Goal: Task Accomplishment & Management: Complete application form

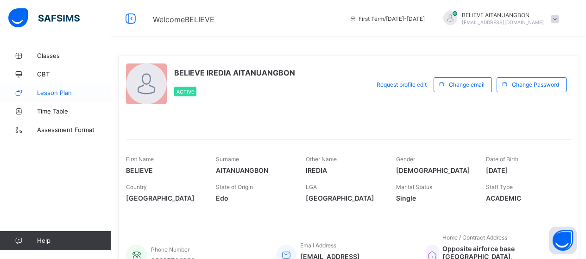
click at [50, 90] on span "Lesson Plan" at bounding box center [74, 92] width 74 height 7
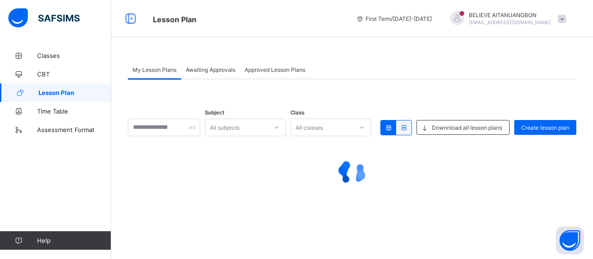
click at [464, 17] on div at bounding box center [457, 18] width 14 height 14
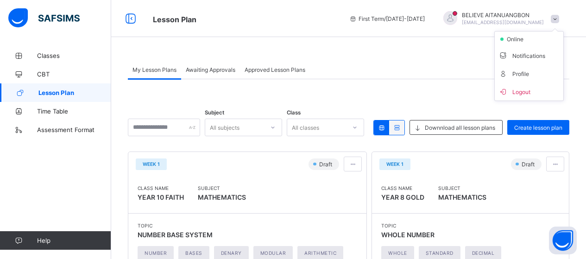
click at [457, 17] on div at bounding box center [450, 18] width 14 height 14
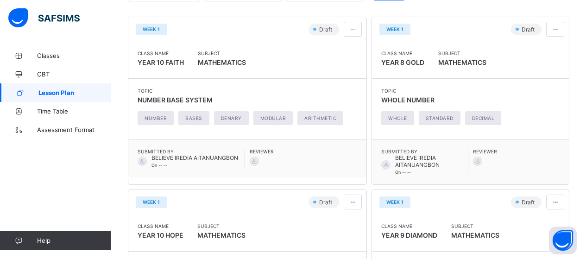
scroll to position [138, 0]
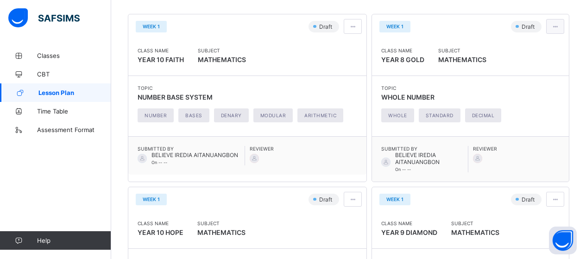
click at [559, 27] on span at bounding box center [555, 26] width 8 height 7
click at [542, 59] on span "Edit lesson plan" at bounding box center [528, 60] width 48 height 7
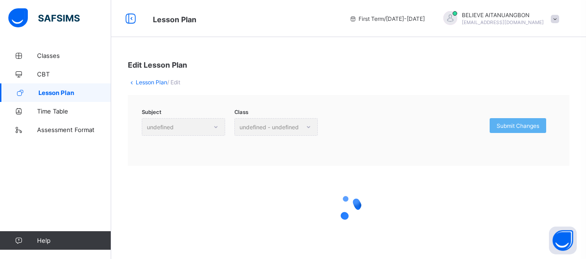
drag, startPoint x: 590, startPoint y: 95, endPoint x: 593, endPoint y: 40, distance: 54.3
click at [586, 40] on html "Lesson Plan First Term / [DATE]-[DATE] BELIEVE AITANUANGBON [EMAIL_ADDRESS][DOM…" at bounding box center [293, 131] width 586 height 263
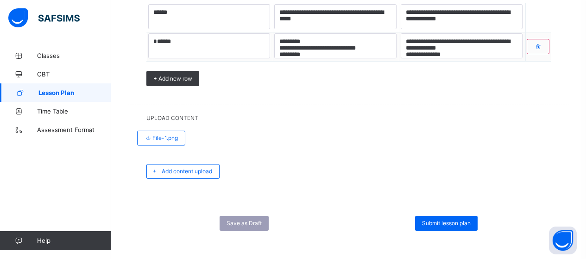
scroll to position [840, 0]
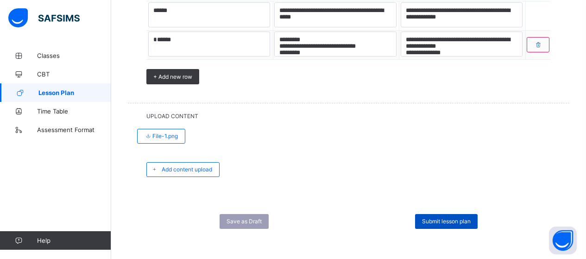
click at [457, 221] on span "Submit lesson plan" at bounding box center [446, 221] width 49 height 7
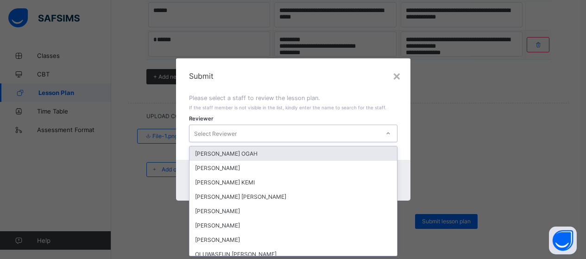
scroll to position [0, 0]
click at [338, 132] on div "Select Reviewer" at bounding box center [284, 133] width 190 height 13
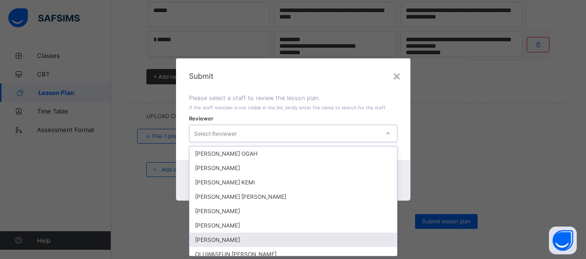
click at [249, 240] on div "[PERSON_NAME]" at bounding box center [293, 240] width 208 height 14
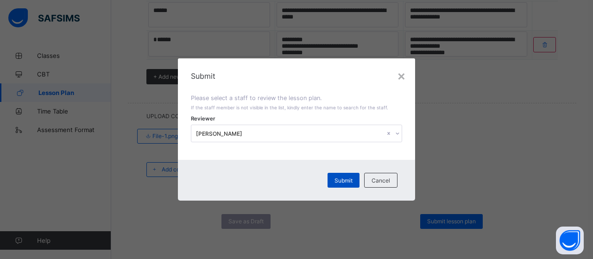
click at [347, 179] on span "Submit" at bounding box center [343, 180] width 18 height 7
click at [334, 178] on span "Submit" at bounding box center [339, 180] width 18 height 7
click at [337, 178] on span "Submit" at bounding box center [339, 180] width 18 height 7
click at [341, 177] on span "Submit" at bounding box center [339, 180] width 18 height 7
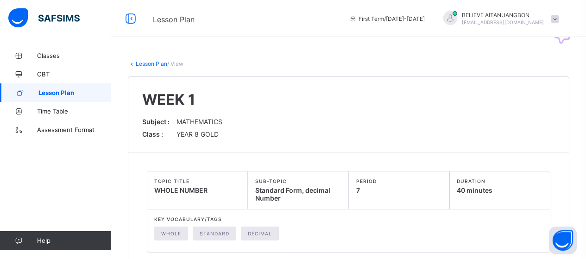
click at [55, 93] on span "Lesson Plan" at bounding box center [74, 92] width 73 height 7
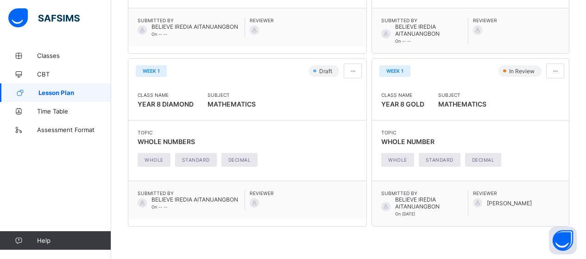
scroll to position [441, 0]
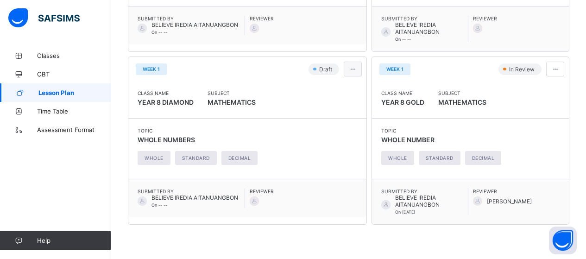
click at [349, 69] on span at bounding box center [353, 69] width 8 height 7
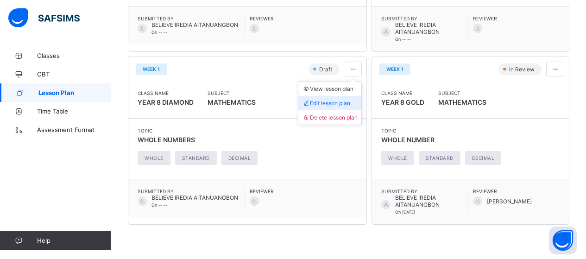
click at [336, 102] on span "Edit lesson plan" at bounding box center [326, 103] width 48 height 7
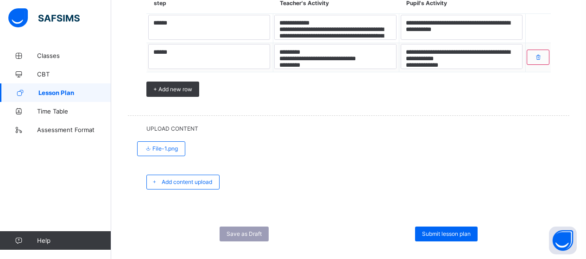
scroll to position [842, 0]
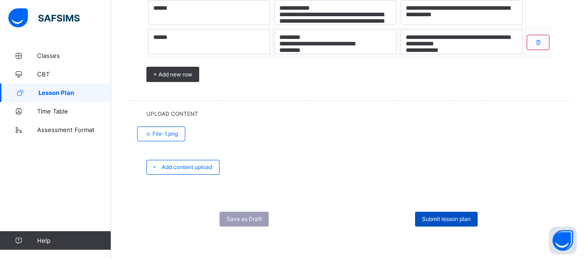
click at [448, 221] on span "Submit lesson plan" at bounding box center [446, 218] width 49 height 7
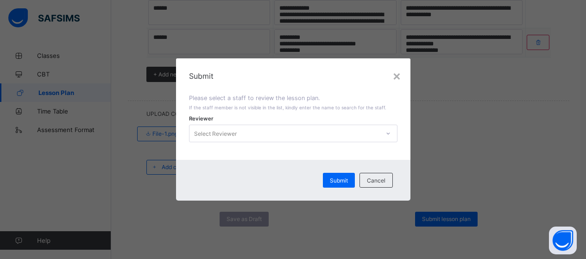
scroll to position [0, 0]
click at [277, 132] on div "Select Reviewer" at bounding box center [284, 133] width 190 height 13
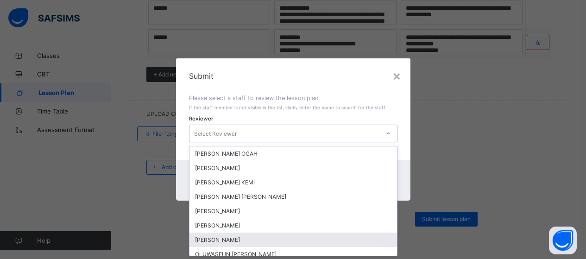
click at [214, 241] on div "[PERSON_NAME]" at bounding box center [293, 240] width 208 height 14
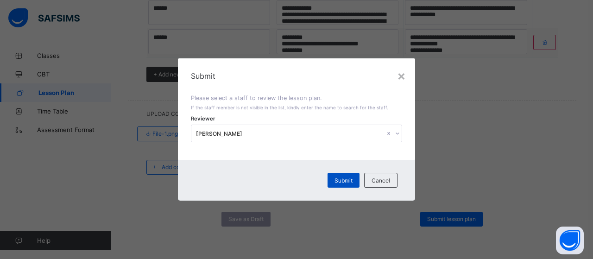
click at [336, 182] on span "Submit" at bounding box center [343, 180] width 18 height 7
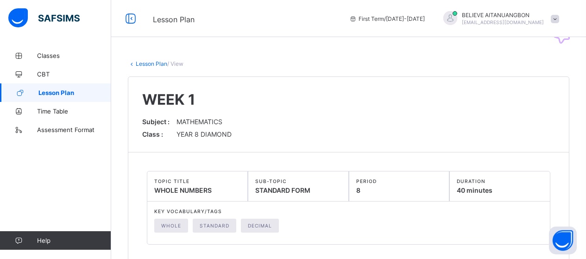
click at [54, 93] on span "Lesson Plan" at bounding box center [74, 92] width 73 height 7
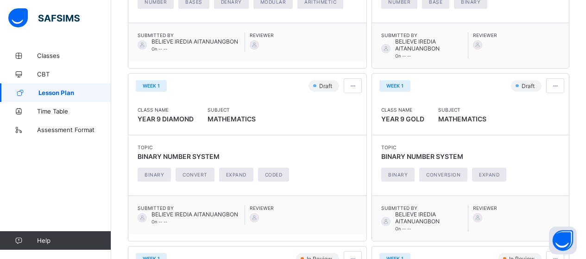
scroll to position [250, 0]
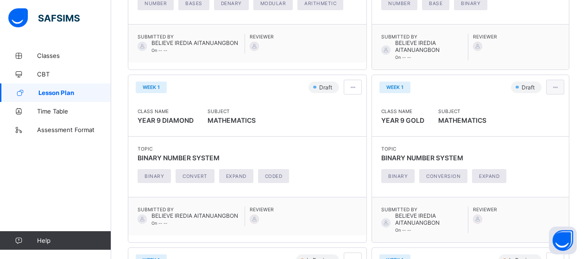
click at [559, 87] on span at bounding box center [555, 87] width 8 height 7
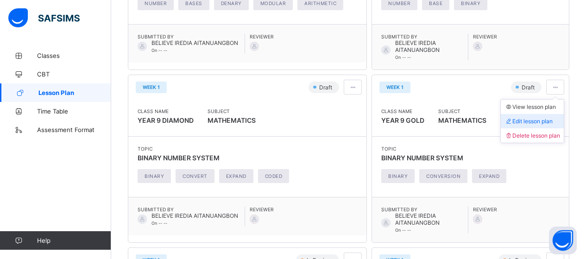
click at [533, 122] on span "Edit lesson plan" at bounding box center [528, 121] width 48 height 7
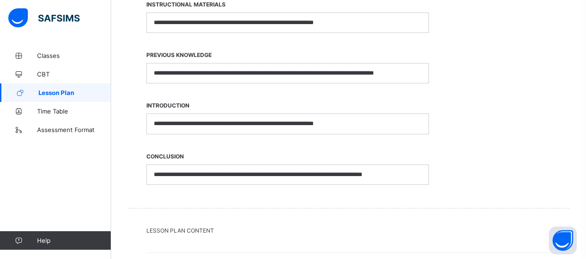
scroll to position [562, 0]
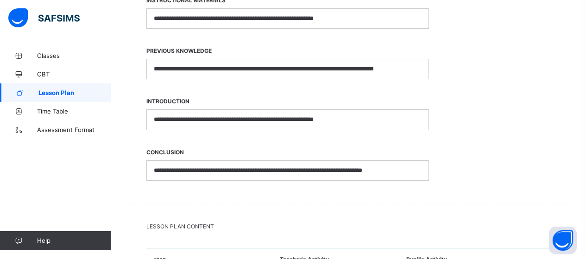
click at [216, 120] on p "**********" at bounding box center [288, 119] width 268 height 8
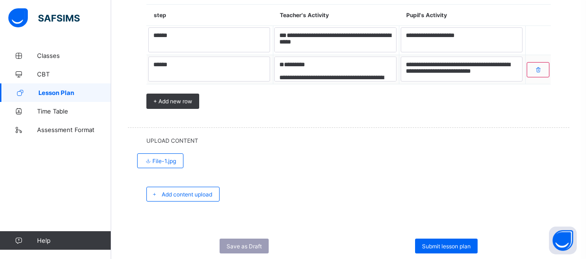
scroll to position [834, 0]
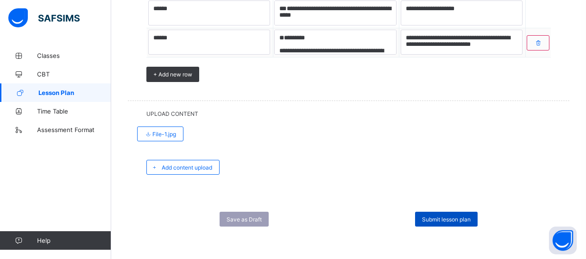
click at [441, 216] on span "Submit lesson plan" at bounding box center [446, 219] width 49 height 7
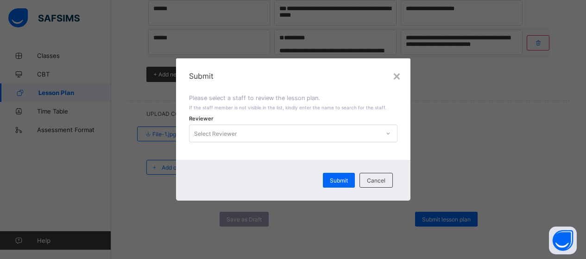
scroll to position [0, 0]
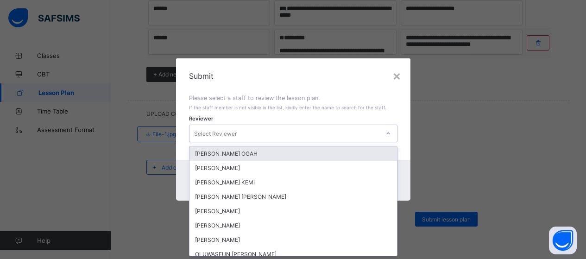
click at [337, 133] on div "Select Reviewer" at bounding box center [284, 133] width 190 height 13
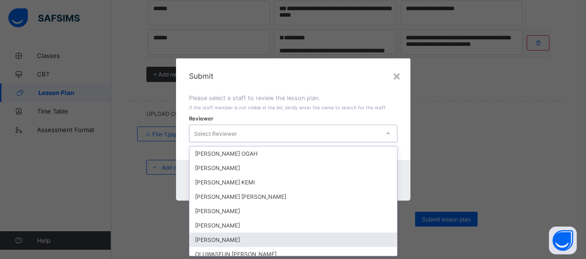
click at [226, 239] on div "[PERSON_NAME]" at bounding box center [293, 240] width 208 height 14
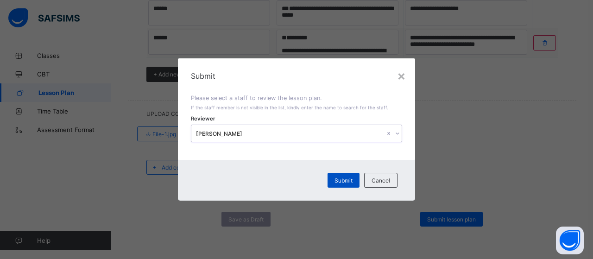
click at [344, 180] on span "Submit" at bounding box center [343, 180] width 18 height 7
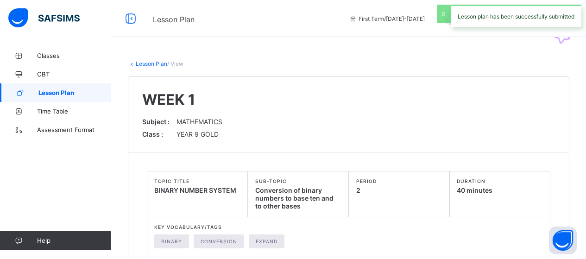
click at [65, 90] on span "Lesson Plan" at bounding box center [74, 92] width 73 height 7
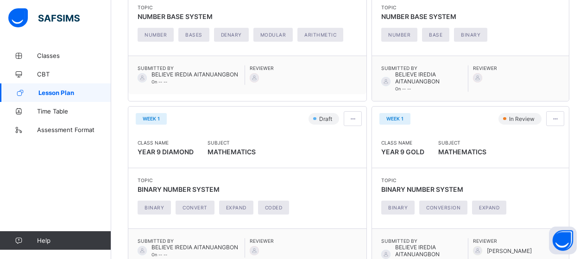
scroll to position [222, 0]
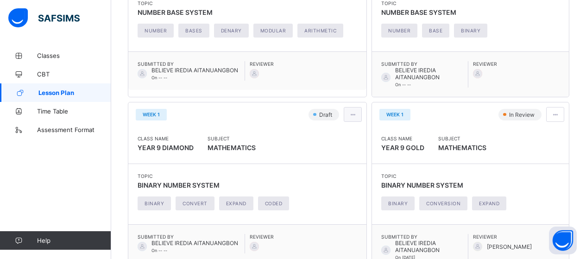
click at [345, 115] on div at bounding box center [353, 114] width 18 height 15
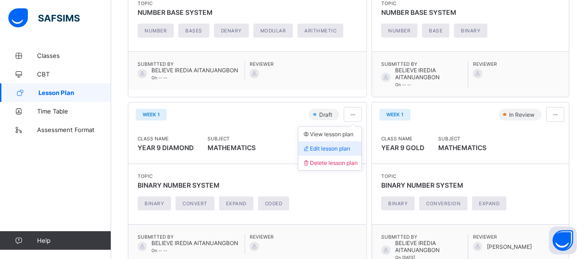
click at [324, 146] on span "Edit lesson plan" at bounding box center [326, 148] width 48 height 7
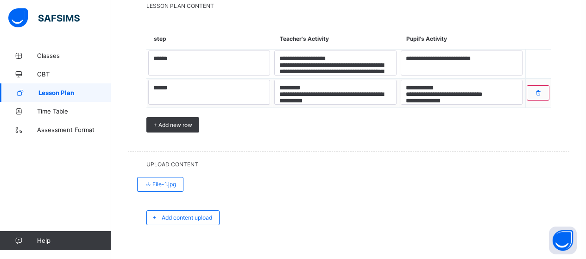
scroll to position [804, 0]
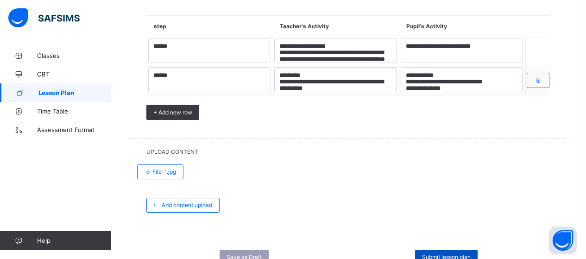
click at [442, 255] on span "Submit lesson plan" at bounding box center [446, 256] width 49 height 7
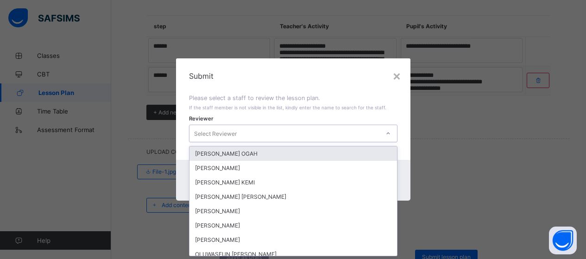
scroll to position [0, 0]
click at [288, 134] on div "Select Reviewer" at bounding box center [284, 133] width 190 height 13
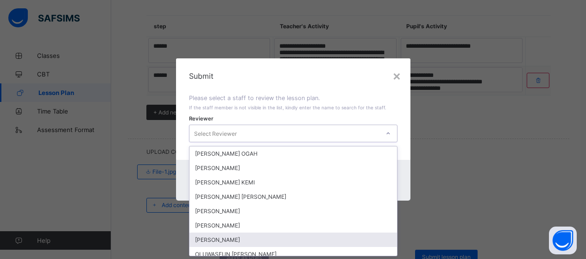
click at [214, 242] on div "[PERSON_NAME]" at bounding box center [293, 240] width 208 height 14
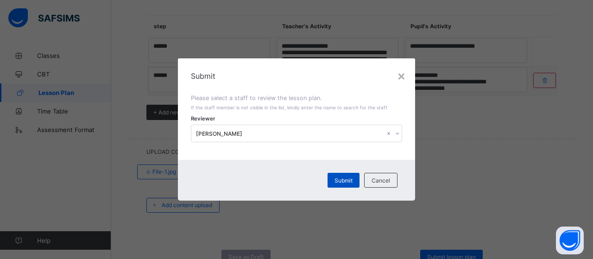
click at [341, 180] on span "Submit" at bounding box center [343, 180] width 18 height 7
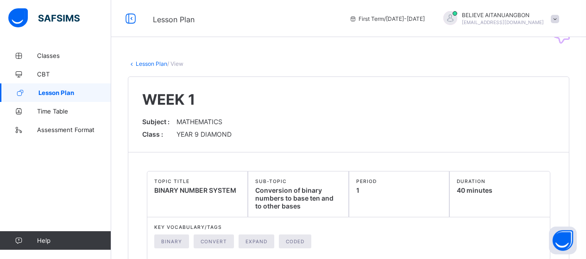
click at [55, 90] on span "Lesson Plan" at bounding box center [74, 92] width 73 height 7
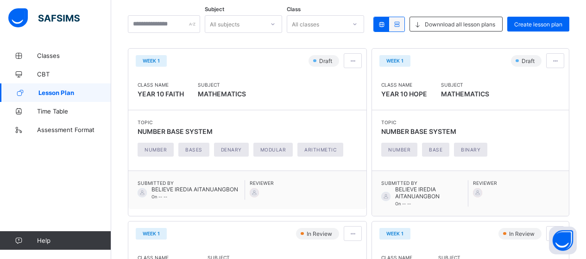
scroll to position [105, 0]
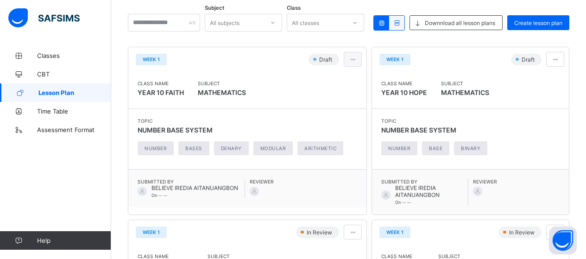
click at [350, 58] on span at bounding box center [353, 59] width 8 height 7
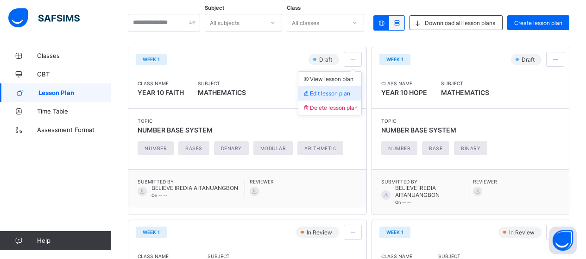
click at [320, 94] on span "Edit lesson plan" at bounding box center [326, 93] width 48 height 7
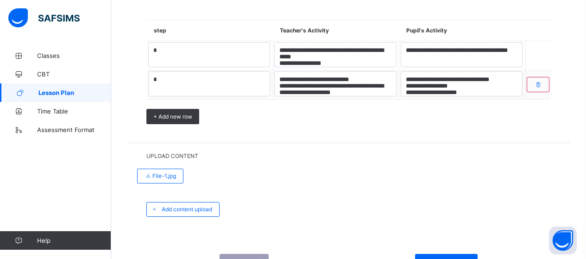
scroll to position [842, 0]
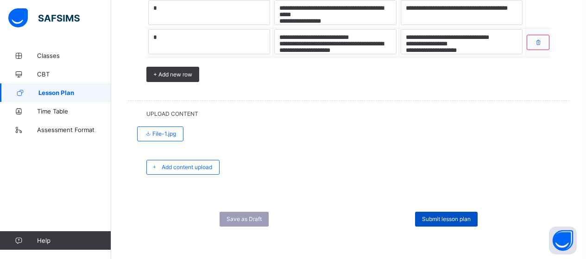
click at [448, 219] on span "Submit lesson plan" at bounding box center [446, 218] width 49 height 7
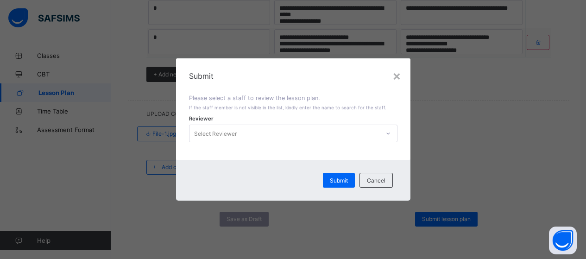
click at [304, 133] on div "Select Reviewer" at bounding box center [284, 133] width 190 height 13
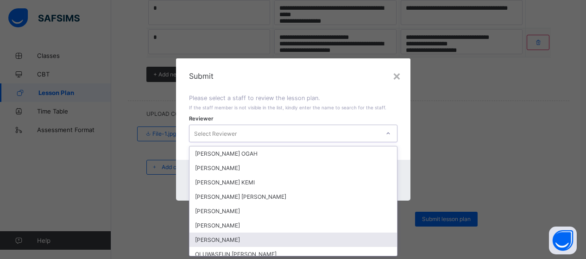
click at [219, 236] on div "[PERSON_NAME]" at bounding box center [293, 240] width 208 height 14
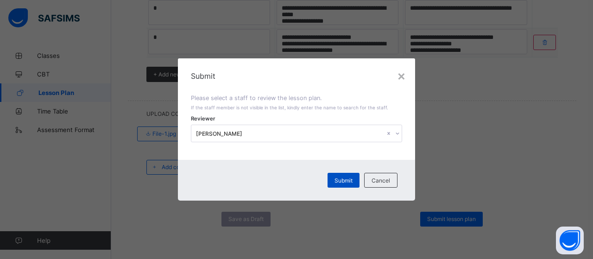
click at [340, 181] on span "Submit" at bounding box center [343, 180] width 18 height 7
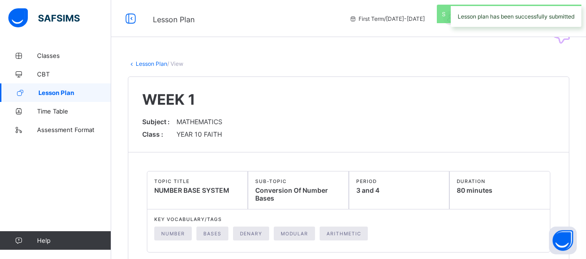
click at [50, 90] on span "Lesson Plan" at bounding box center [74, 92] width 73 height 7
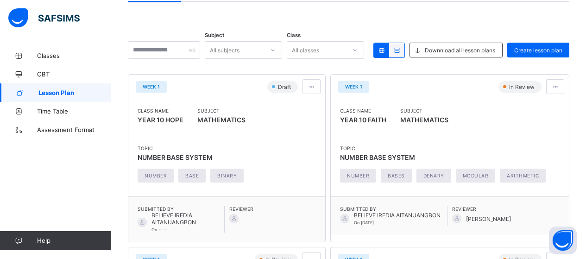
scroll to position [86, 0]
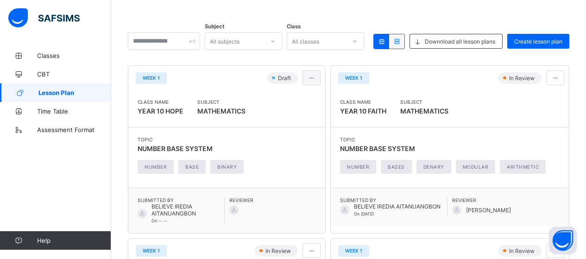
click at [315, 75] on span at bounding box center [312, 78] width 8 height 7
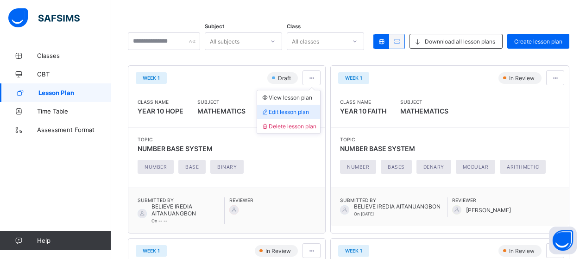
click at [294, 109] on span "Edit lesson plan" at bounding box center [285, 111] width 48 height 7
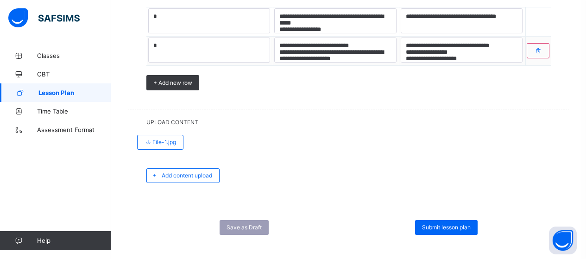
scroll to position [842, 0]
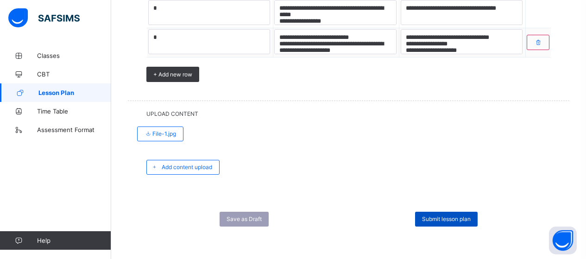
click at [448, 217] on span "Submit lesson plan" at bounding box center [446, 218] width 49 height 7
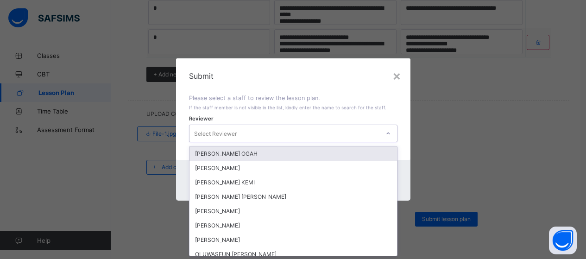
scroll to position [0, 0]
click at [305, 128] on div "Select Reviewer" at bounding box center [284, 133] width 190 height 13
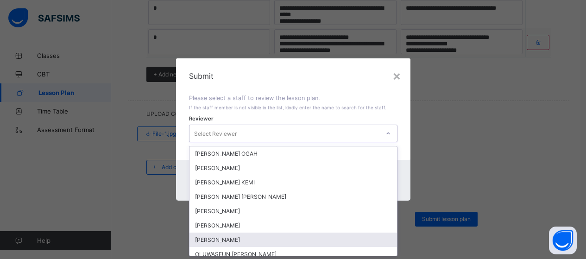
click at [216, 239] on div "[PERSON_NAME]" at bounding box center [293, 240] width 208 height 14
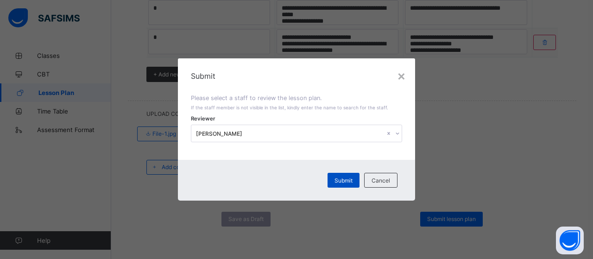
click at [344, 177] on span "Submit" at bounding box center [343, 180] width 18 height 7
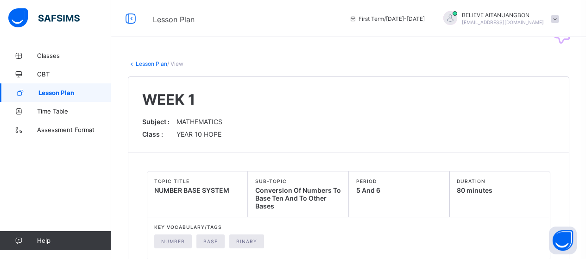
click at [152, 63] on link "Lesson Plan" at bounding box center [152, 63] width 32 height 7
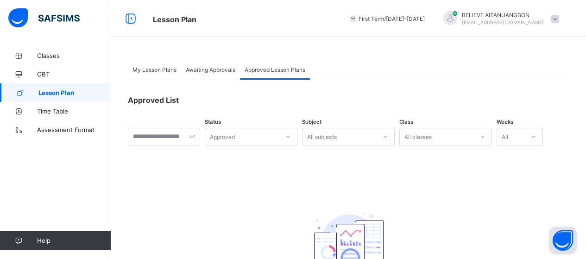
click at [214, 70] on span "Awaiting Approvals" at bounding box center [211, 69] width 50 height 7
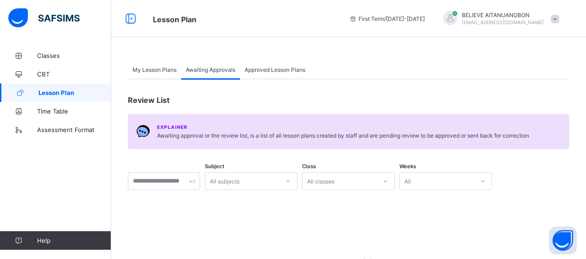
click at [149, 67] on span "My Lesson Plans" at bounding box center [154, 69] width 44 height 7
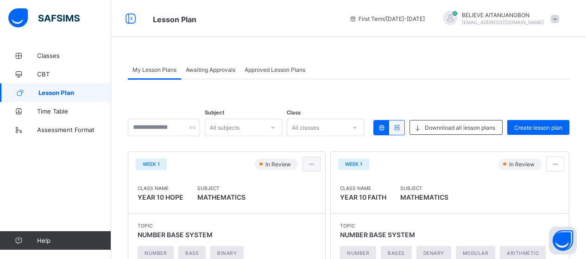
click at [315, 165] on span at bounding box center [312, 164] width 8 height 7
click at [559, 165] on span at bounding box center [555, 164] width 8 height 7
click at [160, 68] on span "My Lesson Plans" at bounding box center [154, 69] width 44 height 7
click at [555, 126] on span "Create lesson plan" at bounding box center [538, 127] width 48 height 7
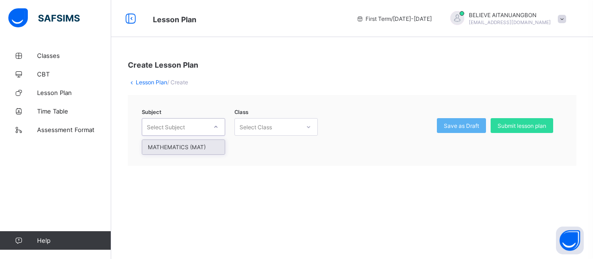
click at [206, 128] on div "Select Subject" at bounding box center [174, 126] width 65 height 13
click at [189, 147] on div "MATHEMATICS (MAT)" at bounding box center [183, 147] width 82 height 14
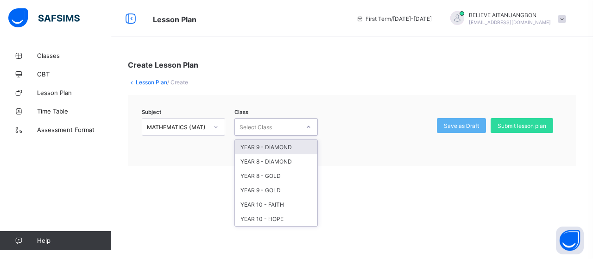
click at [284, 130] on div "Select Class" at bounding box center [267, 126] width 65 height 13
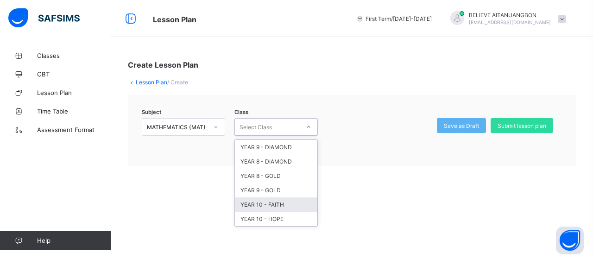
click at [273, 204] on div "YEAR 10 - FAITH" at bounding box center [276, 204] width 82 height 14
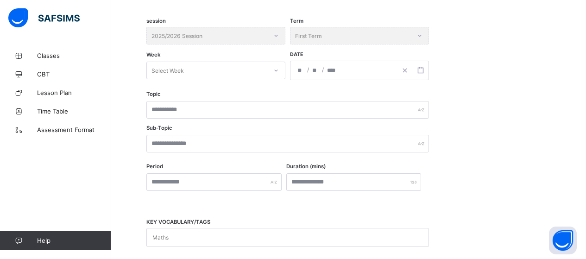
scroll to position [189, 0]
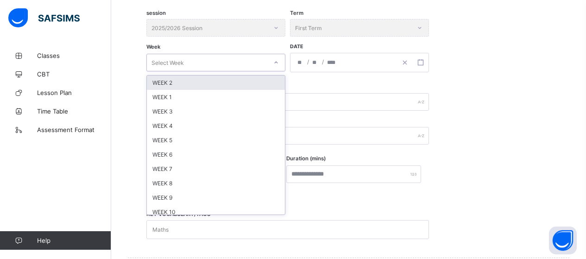
click at [223, 59] on div "Select Week" at bounding box center [207, 62] width 120 height 13
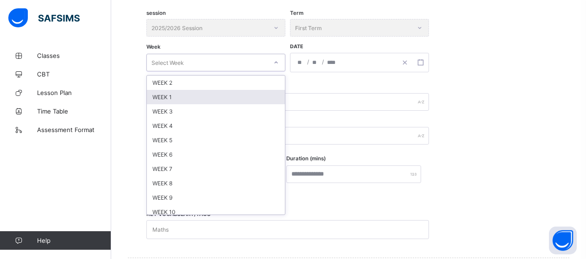
click at [176, 99] on div "WEEK 1" at bounding box center [216, 97] width 138 height 14
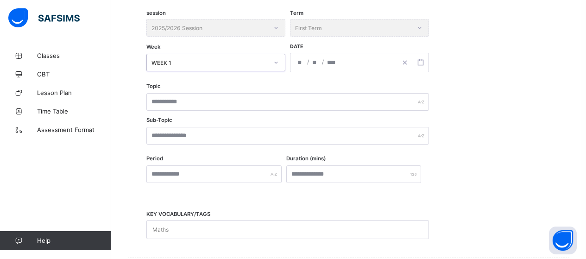
click at [337, 60] on div "/ /" at bounding box center [359, 62] width 139 height 19
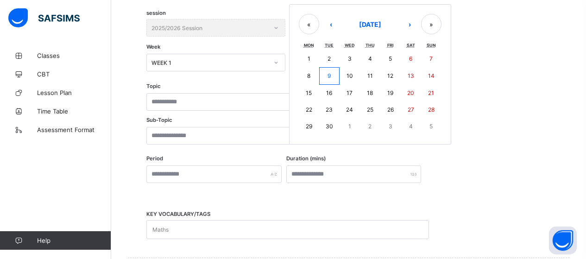
click at [330, 109] on abbr "23" at bounding box center [329, 109] width 7 height 7
type input "**********"
type input "*"
type input "**"
type input "****"
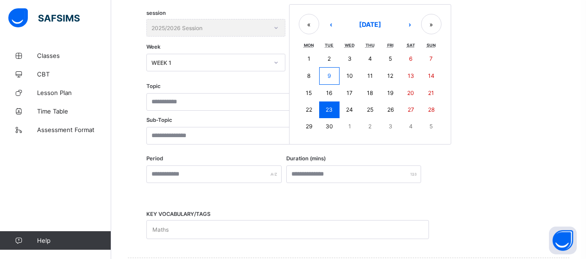
click at [319, 63] on div "**********" at bounding box center [359, 62] width 139 height 19
click at [311, 109] on abbr "22" at bounding box center [309, 109] width 6 height 7
type input "**********"
type input "**"
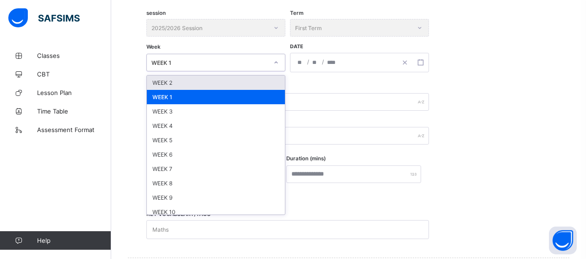
click at [220, 64] on div "WEEK 1" at bounding box center [209, 62] width 117 height 7
click at [189, 82] on div "WEEK 2" at bounding box center [216, 83] width 138 height 14
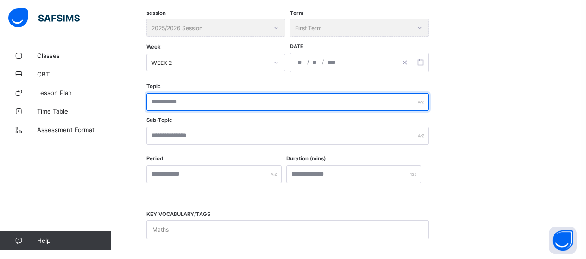
click at [192, 101] on input "text" at bounding box center [287, 102] width 283 height 18
type input "**********"
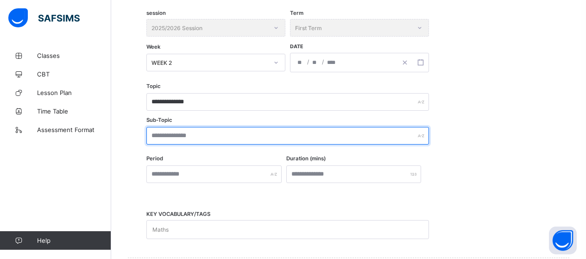
click at [196, 139] on input "text" at bounding box center [287, 136] width 283 height 18
type input "**********"
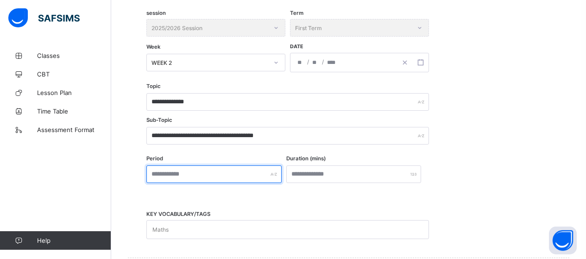
click at [171, 177] on input "text" at bounding box center [213, 174] width 135 height 18
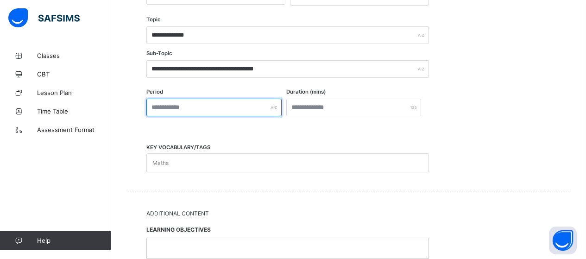
scroll to position [281, 0]
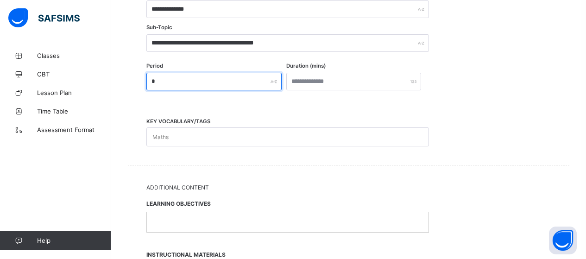
type input "*"
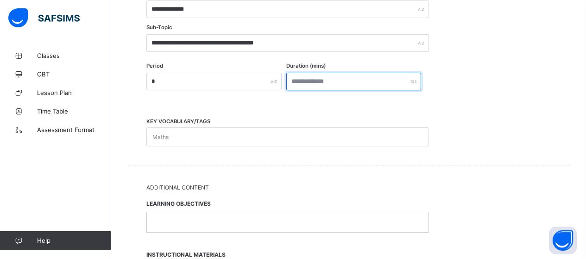
click at [337, 83] on input "number" at bounding box center [353, 82] width 135 height 18
type input "**"
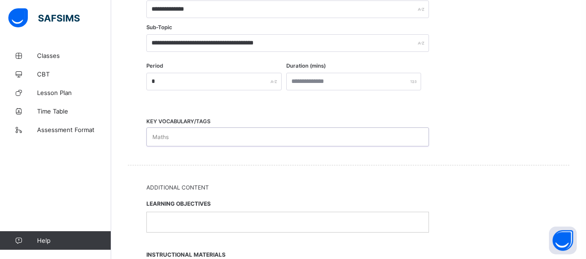
click at [209, 137] on div "Maths" at bounding box center [279, 137] width 264 height 18
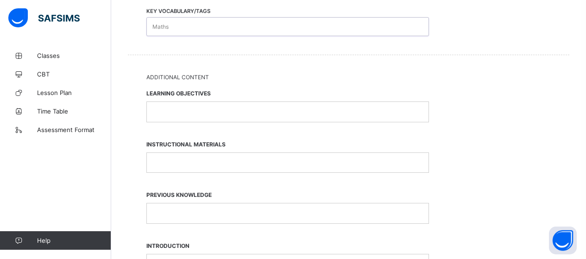
scroll to position [395, 0]
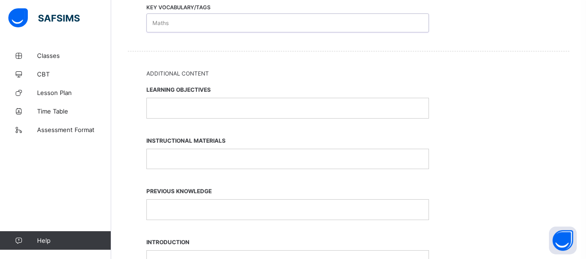
click at [223, 107] on p at bounding box center [288, 108] width 268 height 8
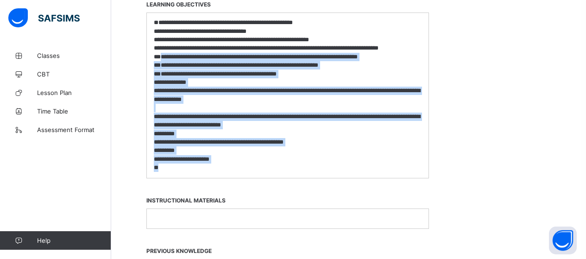
scroll to position [512, 0]
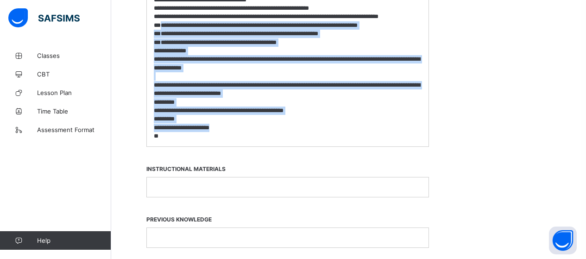
drag, startPoint x: 159, startPoint y: 143, endPoint x: 228, endPoint y: 128, distance: 70.6
click at [228, 128] on div "**********" at bounding box center [288, 63] width 282 height 164
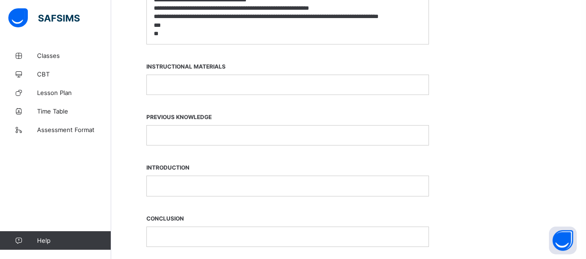
click at [173, 87] on p at bounding box center [288, 85] width 268 height 8
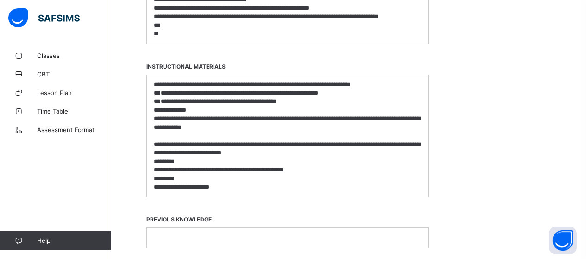
scroll to position [0, 0]
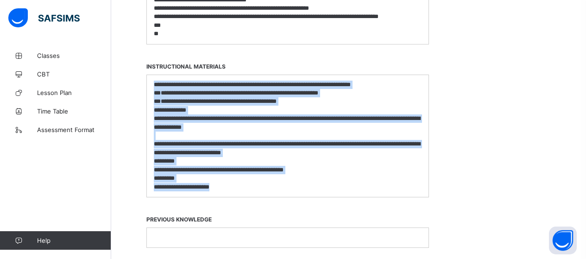
drag, startPoint x: 154, startPoint y: 83, endPoint x: 240, endPoint y: 192, distance: 139.1
click at [240, 192] on div "**********" at bounding box center [288, 136] width 282 height 122
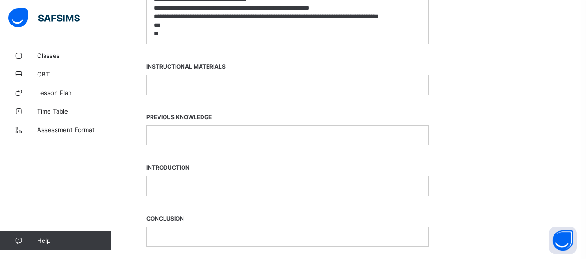
click at [197, 137] on p at bounding box center [288, 135] width 268 height 8
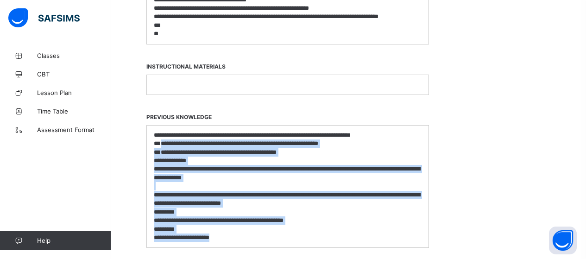
drag, startPoint x: 158, startPoint y: 144, endPoint x: 236, endPoint y: 236, distance: 120.6
click at [236, 236] on div "**********" at bounding box center [288, 187] width 282 height 122
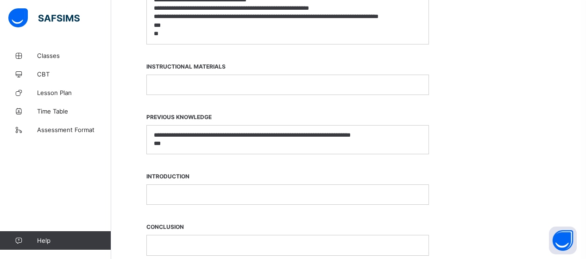
click at [171, 192] on p at bounding box center [288, 194] width 268 height 8
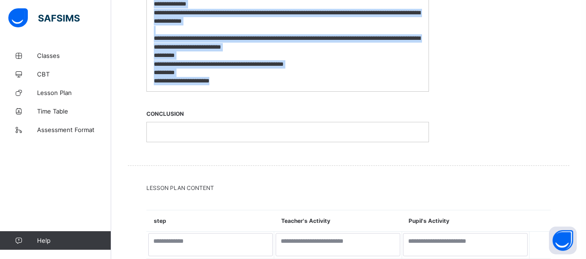
scroll to position [723, 0]
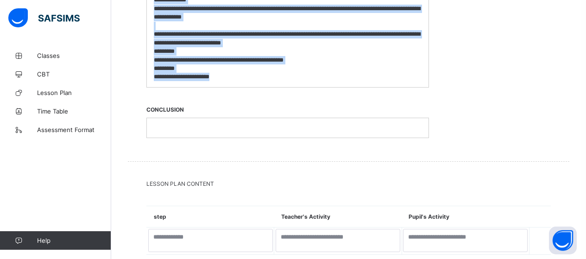
drag, startPoint x: 158, startPoint y: 205, endPoint x: 232, endPoint y: 76, distance: 148.1
click at [232, 76] on div "**********" at bounding box center [288, 31] width 282 height 114
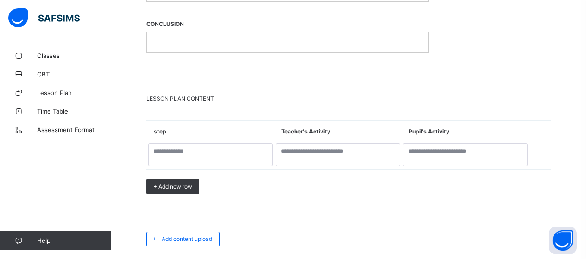
click at [193, 43] on p at bounding box center [288, 42] width 268 height 8
paste div
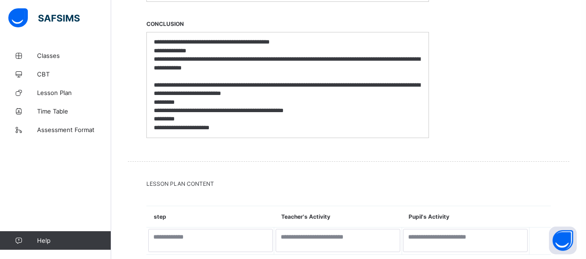
scroll to position [0, 0]
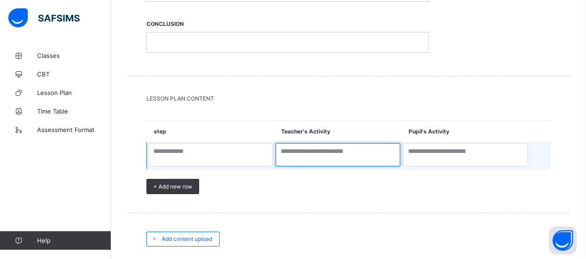
click at [315, 152] on textarea at bounding box center [338, 154] width 125 height 23
paste textarea "**********"
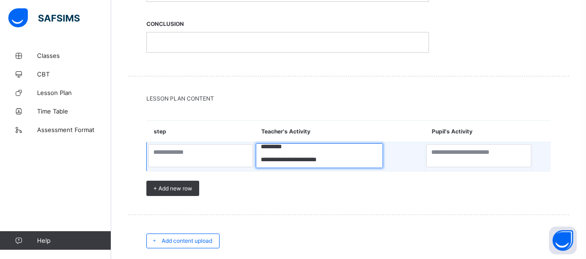
type textarea "**********"
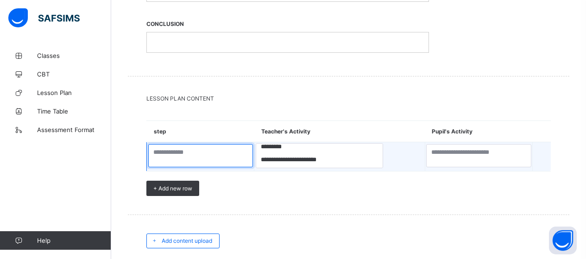
click at [200, 155] on textarea at bounding box center [200, 155] width 105 height 23
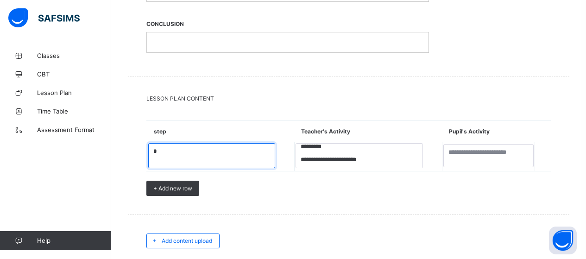
type textarea "*"
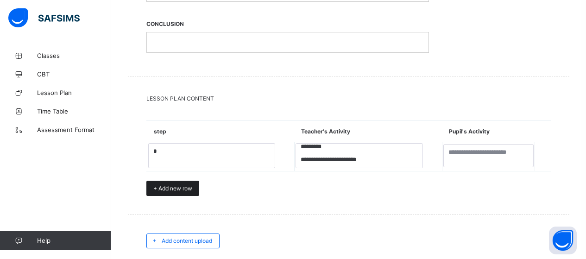
click at [183, 190] on span "+ Add new row" at bounding box center [172, 188] width 39 height 7
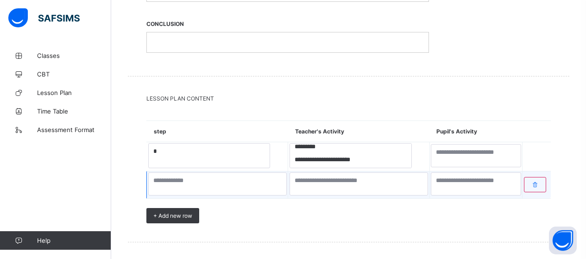
scroll to position [174, 0]
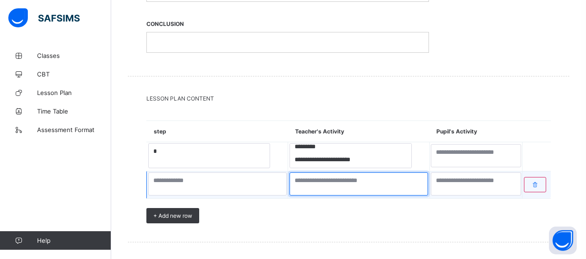
click at [332, 184] on textarea at bounding box center [359, 183] width 139 height 23
paste textarea "**********"
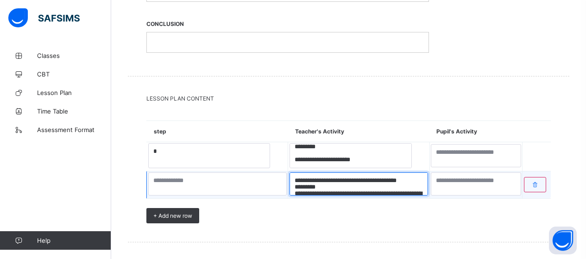
scroll to position [63, 0]
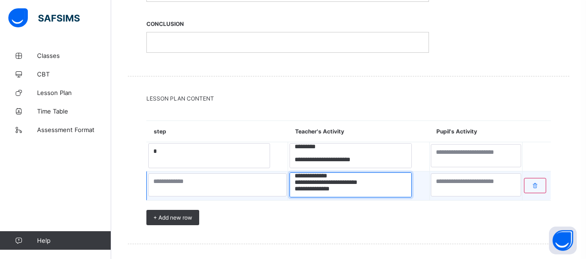
type textarea "**********"
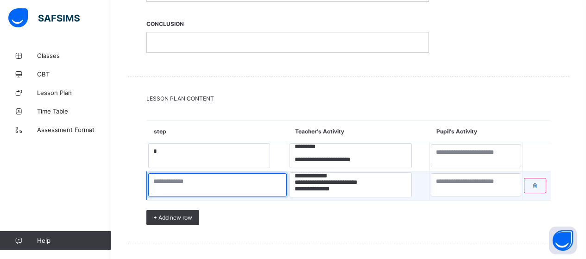
click at [185, 189] on textarea at bounding box center [217, 184] width 139 height 23
type textarea "*"
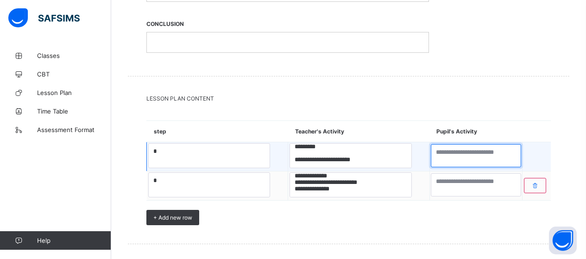
click at [431, 157] on textarea at bounding box center [476, 155] width 90 height 23
paste textarea "**********"
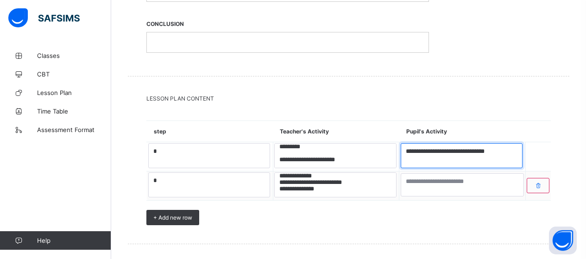
type textarea "**********"
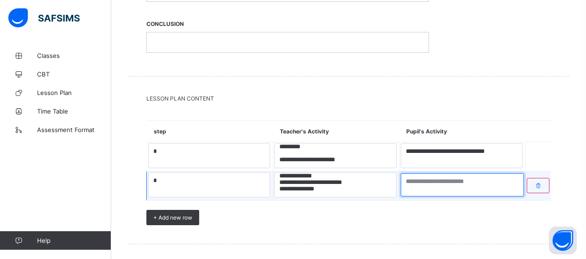
click at [432, 186] on textarea at bounding box center [463, 184] width 124 height 23
paste textarea "**********"
type textarea "**********"
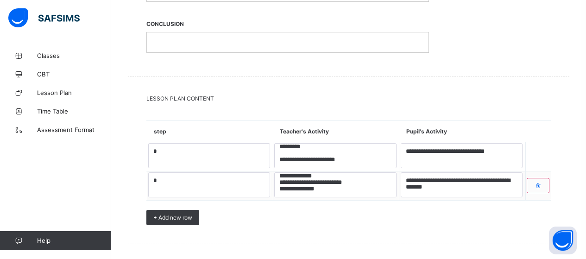
click at [234, 45] on p at bounding box center [288, 42] width 268 height 8
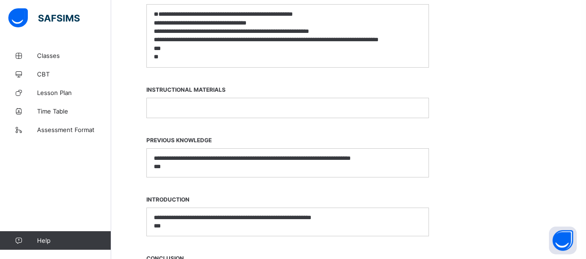
scroll to position [483, 0]
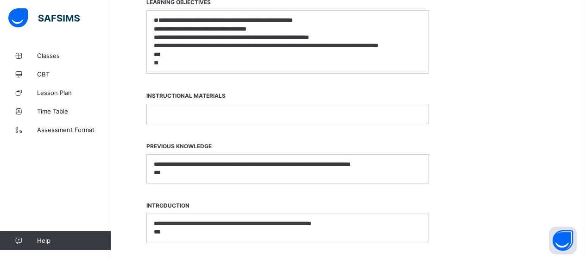
click at [377, 114] on p at bounding box center [288, 114] width 268 height 8
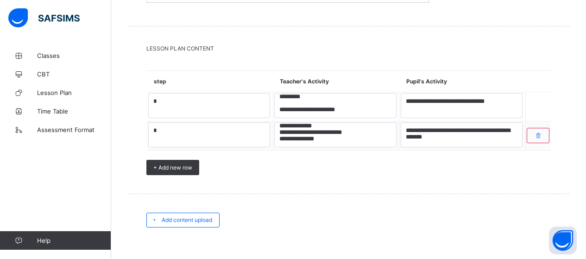
scroll to position [779, 0]
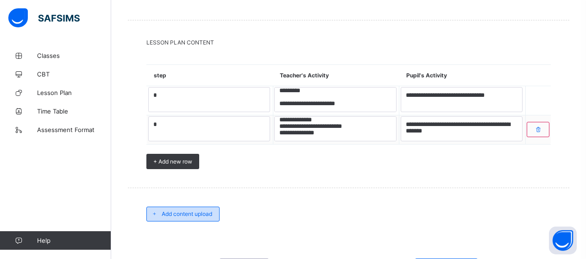
click at [190, 216] on span "Add content upload" at bounding box center [187, 213] width 50 height 7
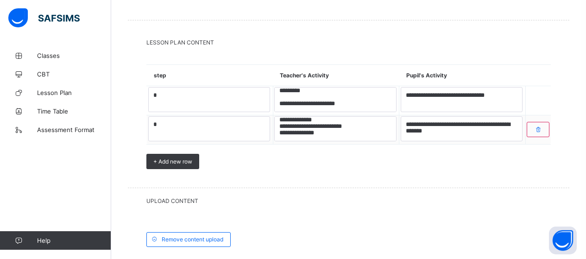
click at [379, 211] on div "UPLOAD CONTENT" at bounding box center [348, 200] width 441 height 25
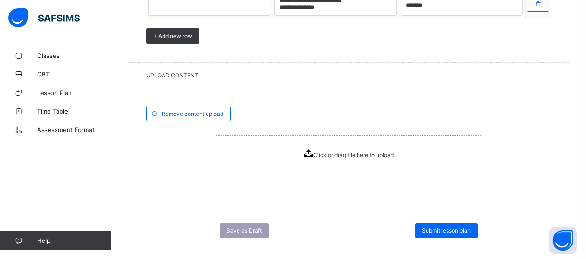
scroll to position [916, 0]
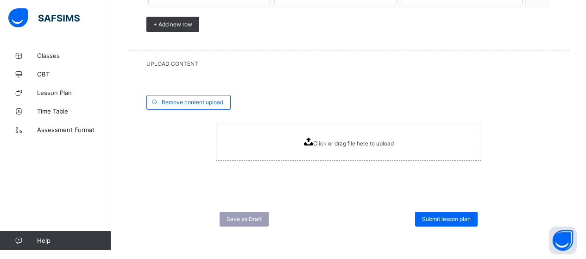
click at [313, 140] on icon at bounding box center [308, 142] width 9 height 8
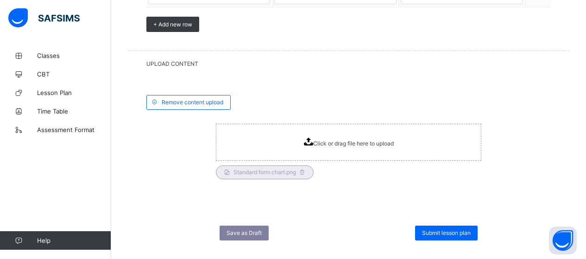
click at [242, 231] on span "Save as Draft" at bounding box center [244, 232] width 35 height 7
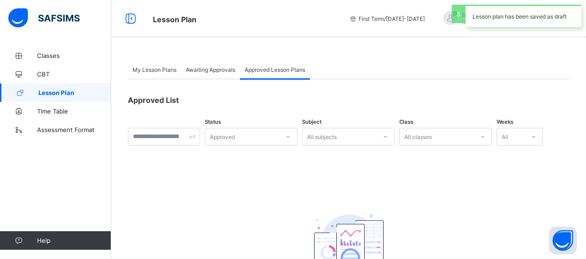
click at [166, 69] on span "My Lesson Plans" at bounding box center [154, 69] width 44 height 7
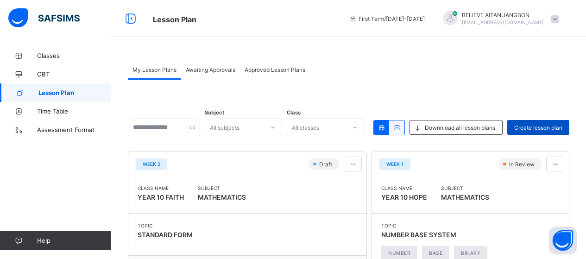
click at [544, 130] on span "Create lesson plan" at bounding box center [538, 127] width 48 height 7
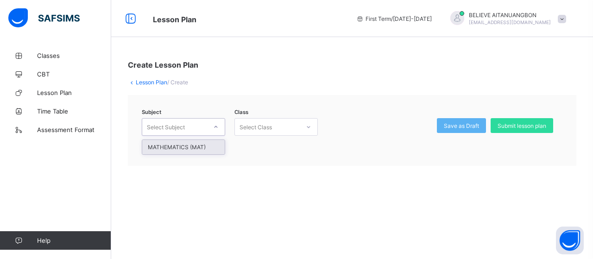
click at [182, 127] on div "Select Subject" at bounding box center [166, 127] width 38 height 18
click at [179, 149] on div "MATHEMATICS (MAT)" at bounding box center [183, 147] width 82 height 14
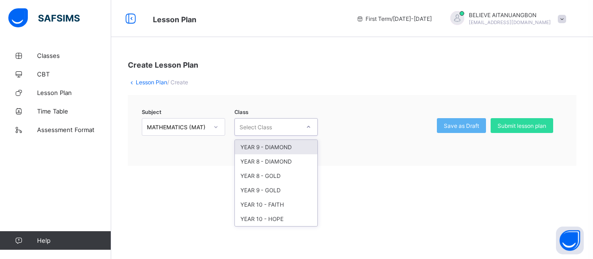
click at [298, 130] on div "Select Class" at bounding box center [267, 126] width 65 height 13
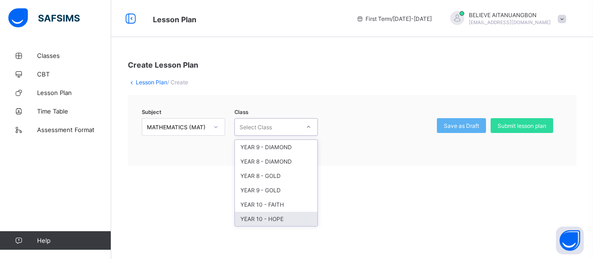
click at [274, 218] on div "YEAR 10 - HOPE" at bounding box center [276, 219] width 82 height 14
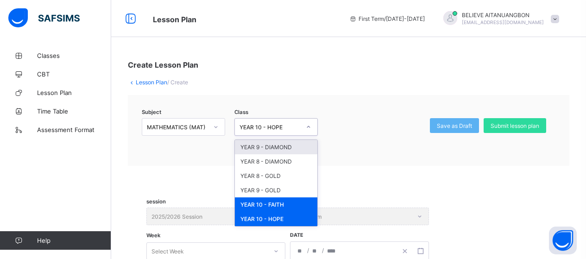
click at [361, 135] on div at bounding box center [376, 132] width 89 height 29
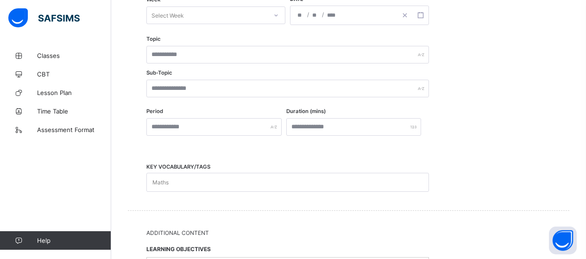
scroll to position [241, 0]
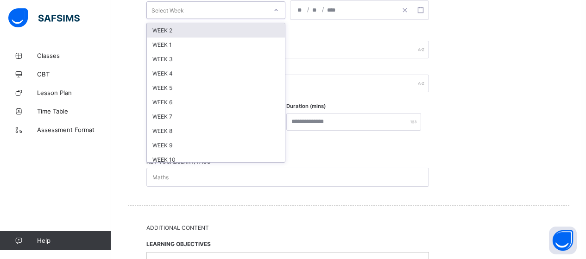
click at [262, 11] on div "Select Week" at bounding box center [207, 10] width 120 height 13
click at [207, 31] on div "WEEK 2" at bounding box center [216, 30] width 138 height 14
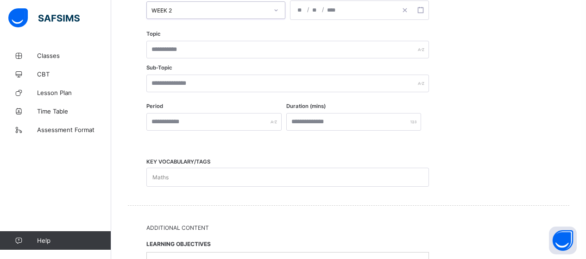
click at [337, 12] on div "/ /" at bounding box center [359, 9] width 139 height 19
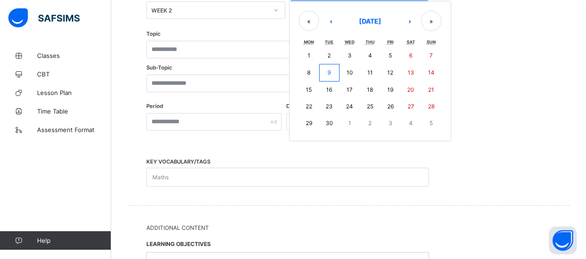
click at [391, 106] on abbr "26" at bounding box center [390, 106] width 6 height 7
type input "**********"
type input "*"
type input "**"
type input "****"
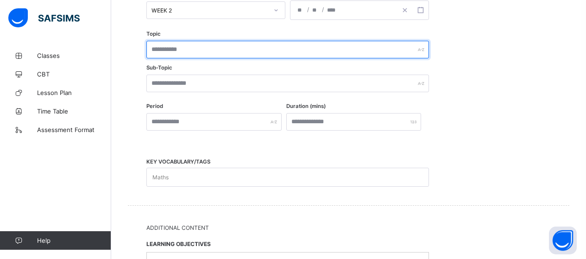
click at [214, 52] on input "text" at bounding box center [287, 50] width 283 height 18
type input "**********"
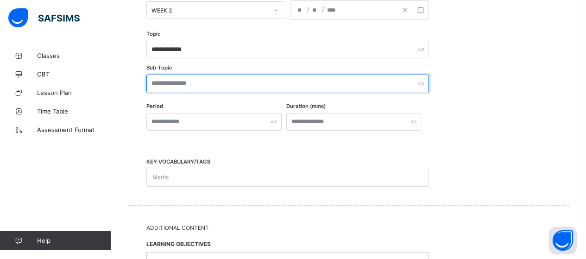
click at [206, 90] on input "text" at bounding box center [287, 84] width 283 height 18
type input "**********"
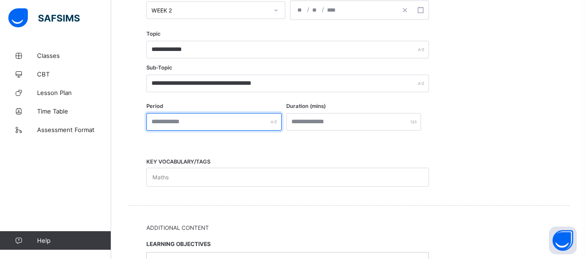
click at [206, 119] on input "text" at bounding box center [213, 122] width 135 height 18
type input "*"
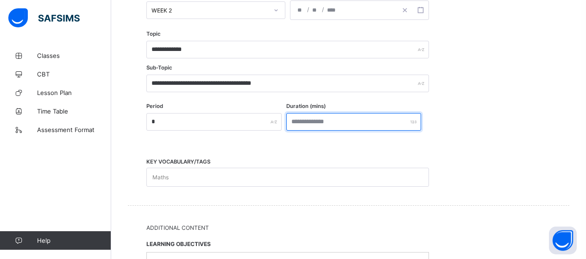
click at [319, 125] on input "number" at bounding box center [353, 122] width 135 height 18
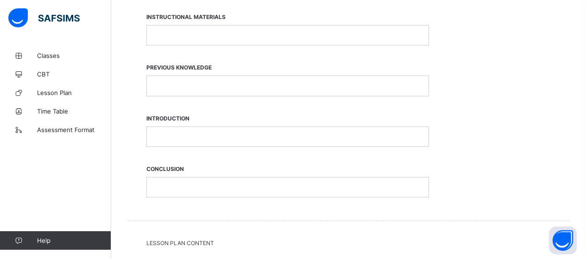
scroll to position [523, 0]
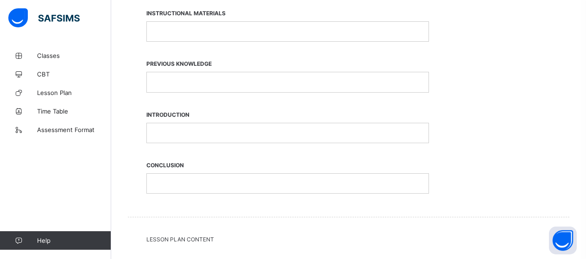
type input "**"
click at [294, 185] on p at bounding box center [288, 183] width 268 height 8
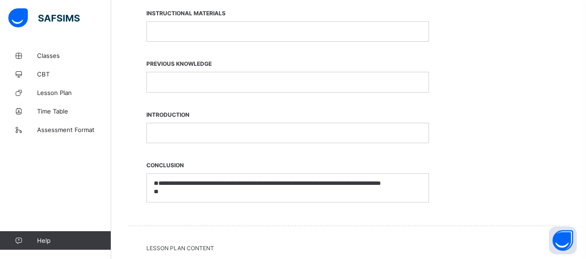
click at [257, 204] on div "**********" at bounding box center [287, 179] width 283 height 55
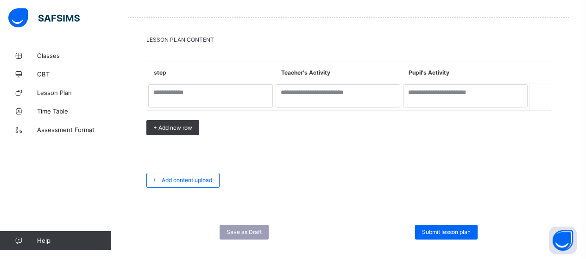
scroll to position [745, 0]
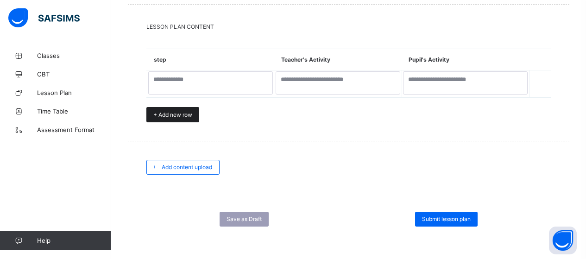
click at [173, 114] on span "+ Add new row" at bounding box center [172, 114] width 39 height 7
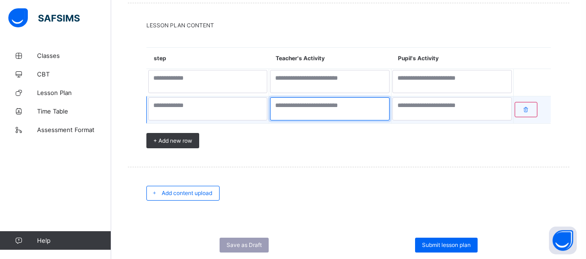
click at [333, 110] on textarea at bounding box center [330, 108] width 120 height 23
paste textarea "**********"
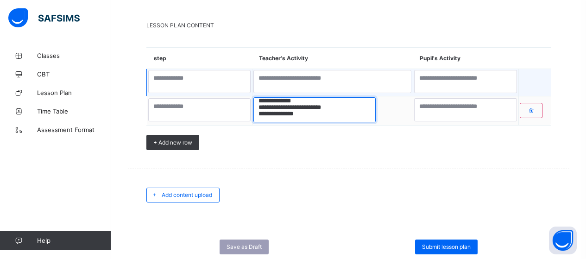
scroll to position [67, 0]
type textarea "**********"
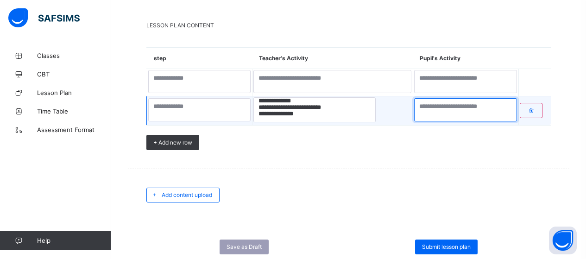
click at [426, 113] on textarea at bounding box center [465, 109] width 103 height 23
paste textarea "**********"
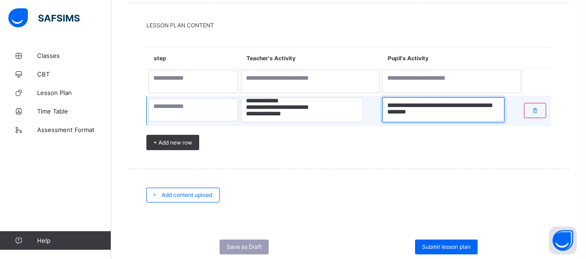
type textarea "**********"
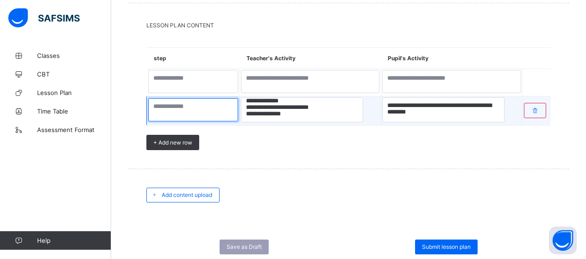
click at [202, 117] on textarea at bounding box center [193, 109] width 90 height 23
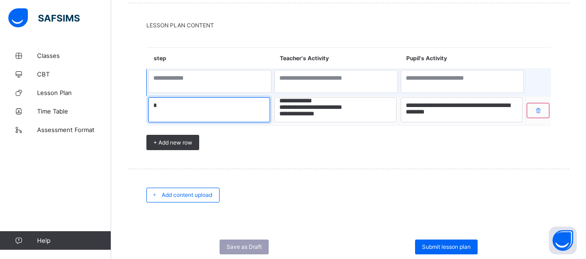
type textarea "*"
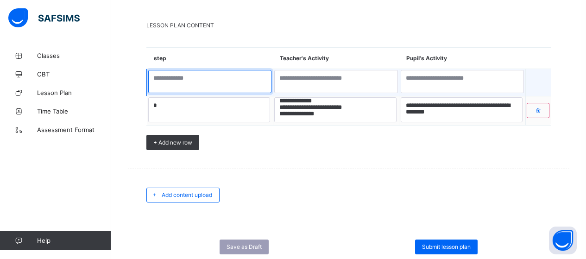
click at [183, 82] on textarea at bounding box center [210, 81] width 124 height 23
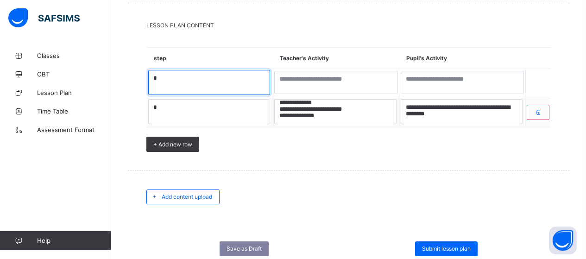
type textarea "*"
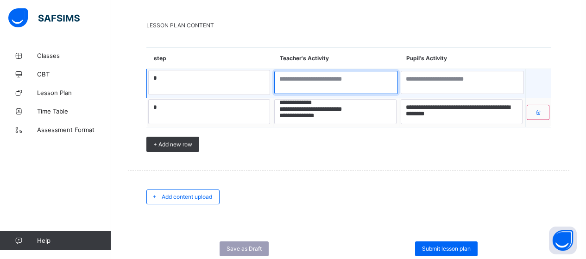
click at [306, 89] on textarea at bounding box center [336, 82] width 124 height 23
paste textarea "**********"
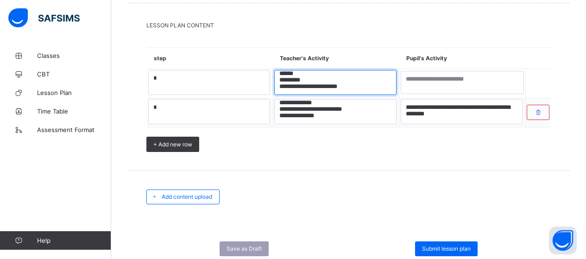
scroll to position [126, 0]
type textarea "**********"
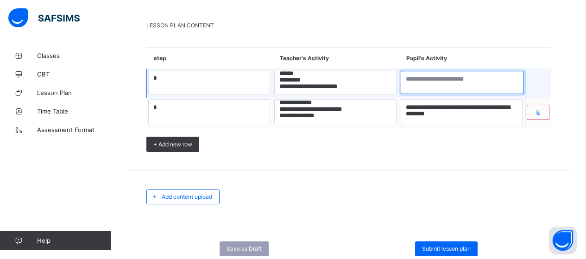
click at [417, 79] on textarea at bounding box center [463, 82] width 124 height 23
paste textarea "**********"
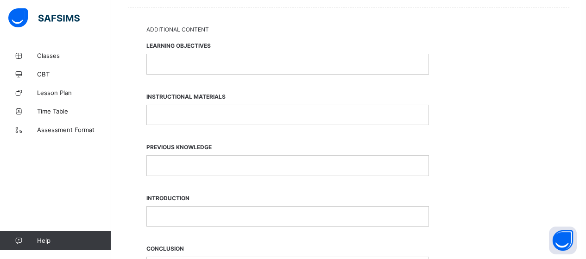
scroll to position [437, 0]
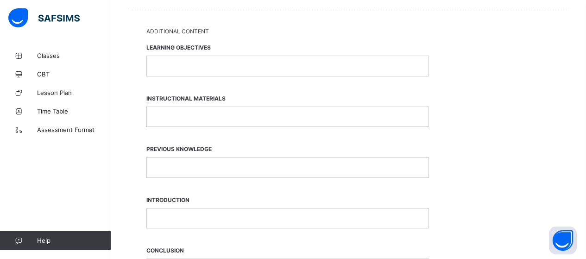
type textarea "**********"
click at [183, 66] on p at bounding box center [288, 66] width 268 height 8
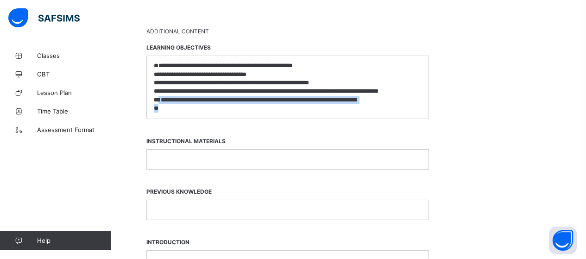
drag, startPoint x: 158, startPoint y: 100, endPoint x: 207, endPoint y: 112, distance: 50.7
click at [207, 112] on div "**********" at bounding box center [288, 87] width 282 height 62
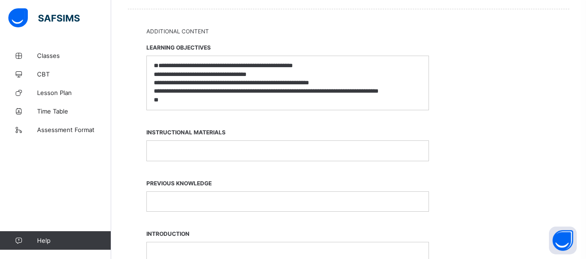
click at [183, 198] on p at bounding box center [288, 201] width 268 height 8
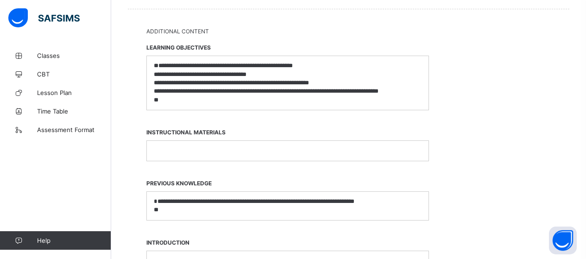
scroll to position [0, 0]
click at [189, 252] on div at bounding box center [288, 260] width 282 height 19
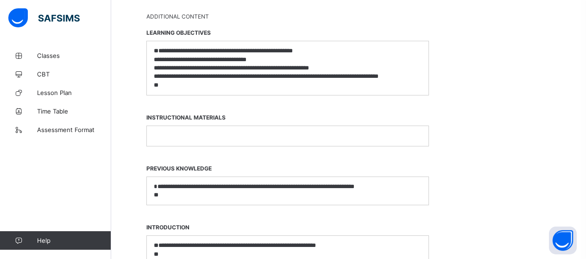
scroll to position [435, 0]
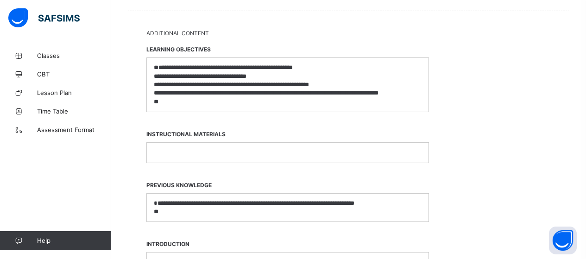
click at [288, 155] on p at bounding box center [288, 152] width 268 height 8
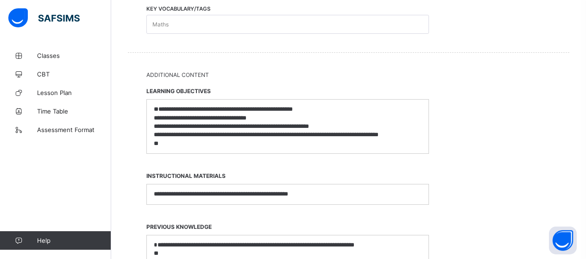
scroll to position [323, 0]
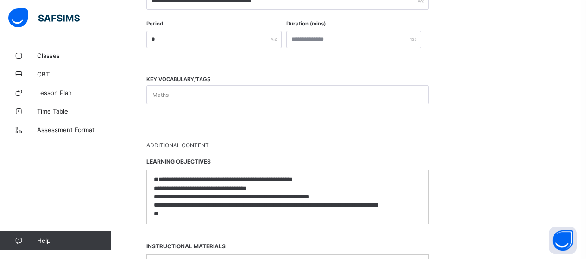
click at [267, 95] on div "Maths" at bounding box center [279, 95] width 264 height 18
type input "********"
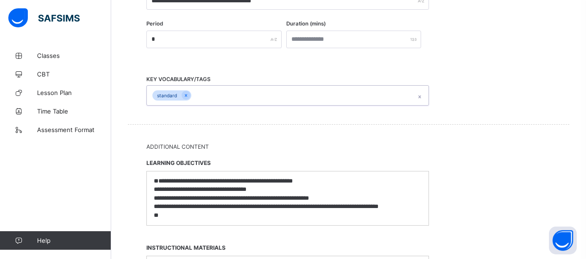
type input "*"
type input "**********"
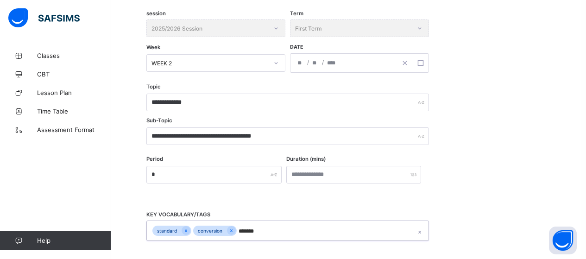
scroll to position [196, 0]
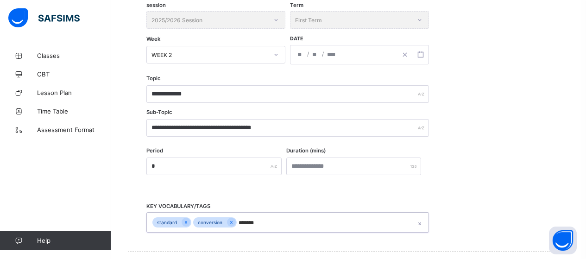
type input "*******"
click at [354, 54] on div "**********" at bounding box center [343, 54] width 107 height 19
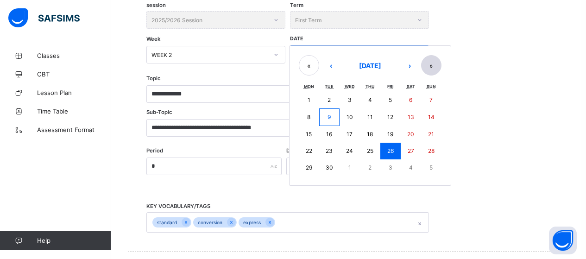
click at [434, 63] on button "»" at bounding box center [431, 65] width 20 height 20
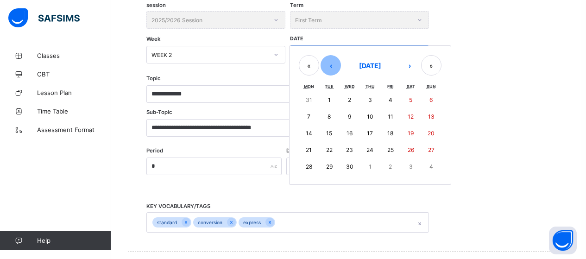
click at [329, 66] on button "‹" at bounding box center [331, 65] width 20 height 20
click at [299, 68] on button "«" at bounding box center [309, 65] width 20 height 20
click at [413, 69] on button "›" at bounding box center [409, 65] width 20 height 20
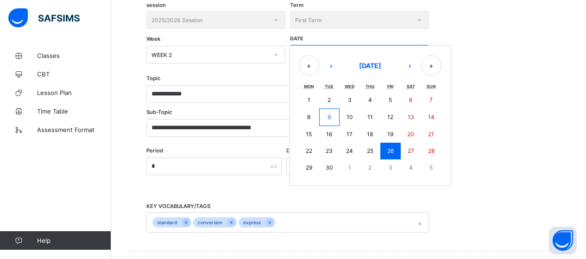
click at [513, 127] on div "**********" at bounding box center [348, 112] width 404 height 72
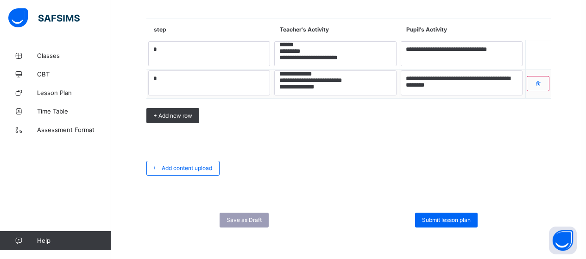
scroll to position [827, 0]
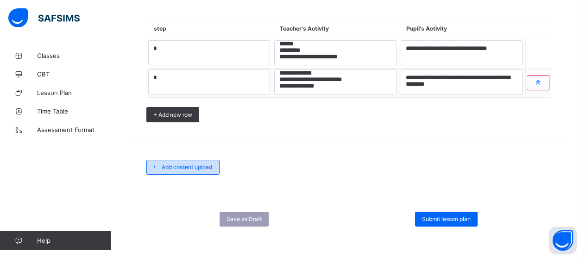
click at [182, 167] on span "Add content upload" at bounding box center [187, 167] width 50 height 7
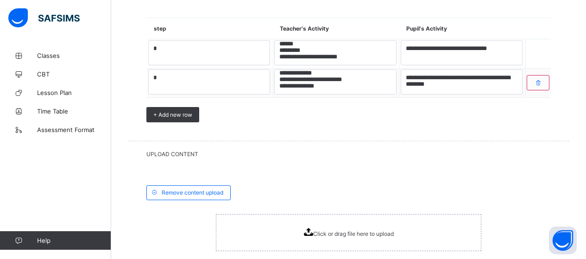
click at [296, 233] on div "Click or drag file here to upload" at bounding box center [348, 232] width 265 height 37
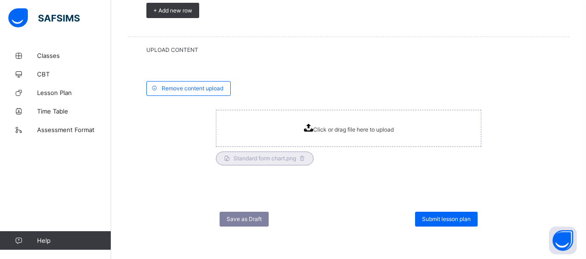
click at [259, 218] on span "Save as Draft" at bounding box center [244, 218] width 35 height 7
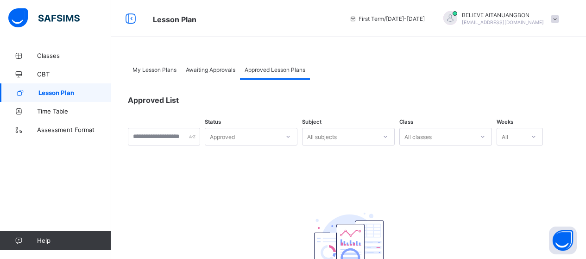
click at [151, 70] on span "My Lesson Plans" at bounding box center [154, 69] width 44 height 7
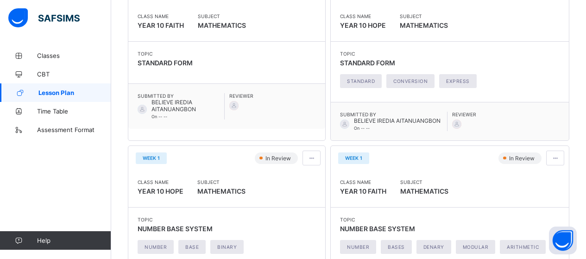
scroll to position [176, 0]
